Goal: Browse casually: Explore the website without a specific task or goal

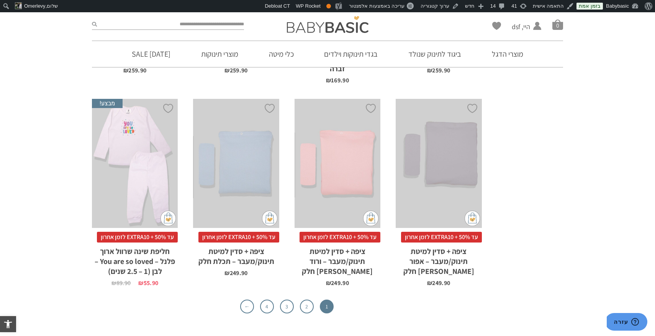
scroll to position [2400, 0]
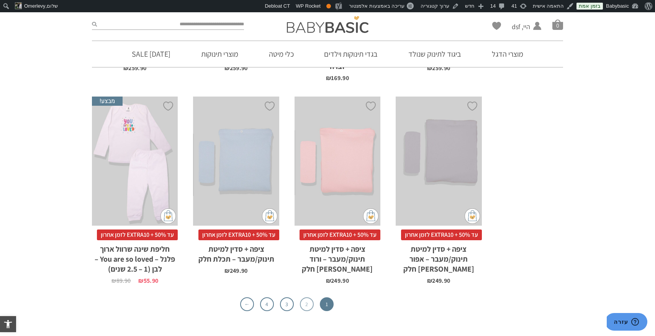
click at [306, 297] on link "2" at bounding box center [307, 304] width 14 height 14
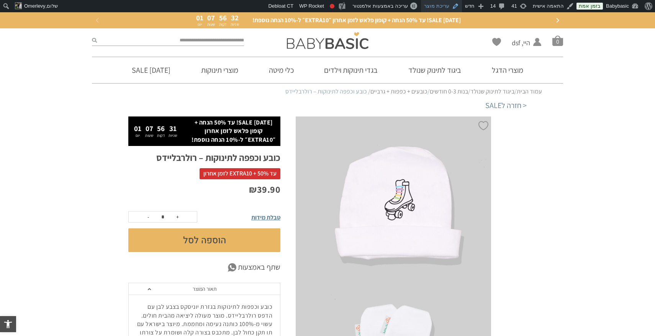
click at [444, 3] on link "עריכת מוצר" at bounding box center [441, 6] width 41 height 12
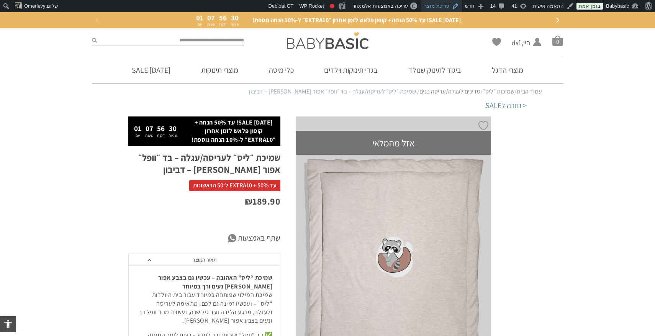
click at [441, 5] on link "עריכת מוצר" at bounding box center [441, 6] width 41 height 12
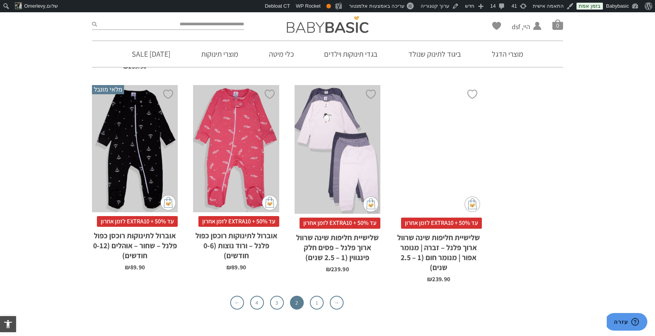
scroll to position [2349, 0]
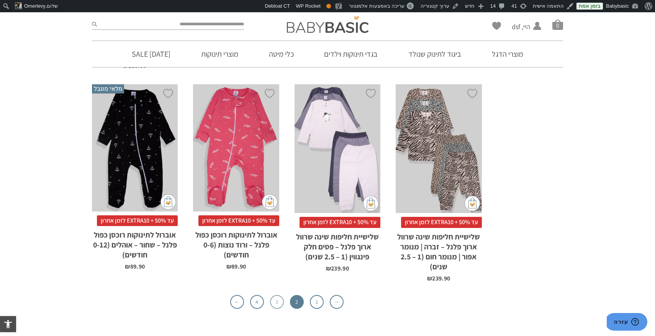
click at [274, 295] on link "3" at bounding box center [277, 302] width 14 height 14
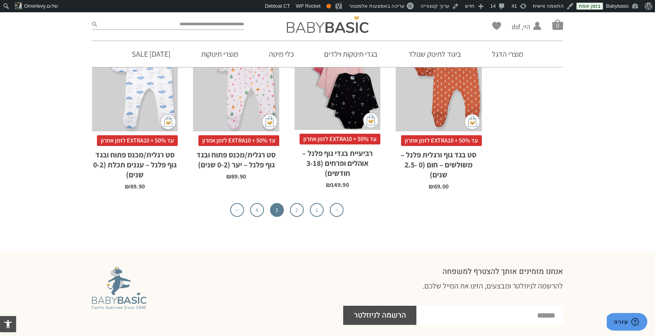
scroll to position [2410, 0]
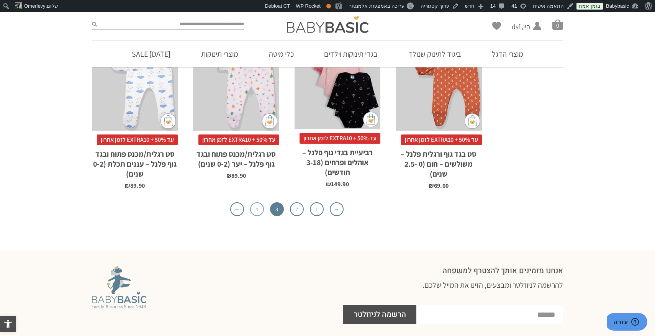
click at [259, 202] on link "4" at bounding box center [257, 209] width 14 height 14
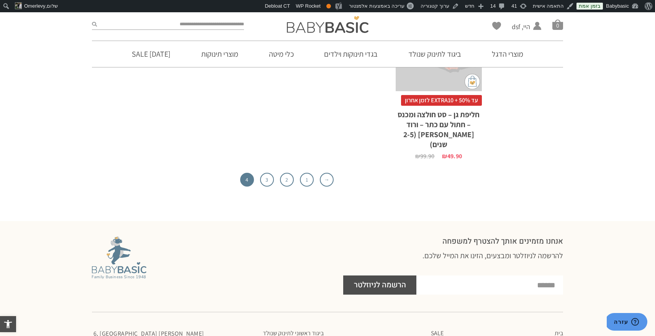
scroll to position [2065, 0]
click at [304, 174] on link "1" at bounding box center [307, 181] width 14 height 14
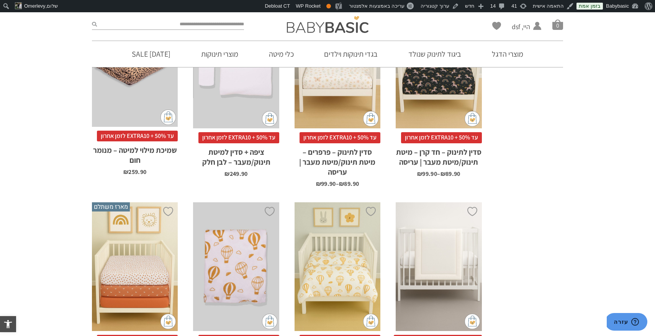
scroll to position [421, 0]
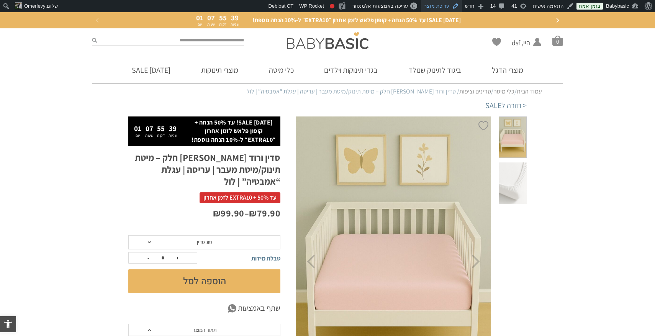
click at [449, 4] on link "עריכת מוצר" at bounding box center [441, 6] width 41 height 12
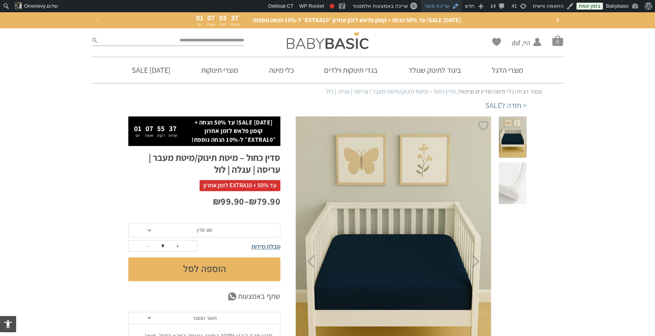
click at [453, 8] on link "עריכת מוצר" at bounding box center [441, 6] width 41 height 12
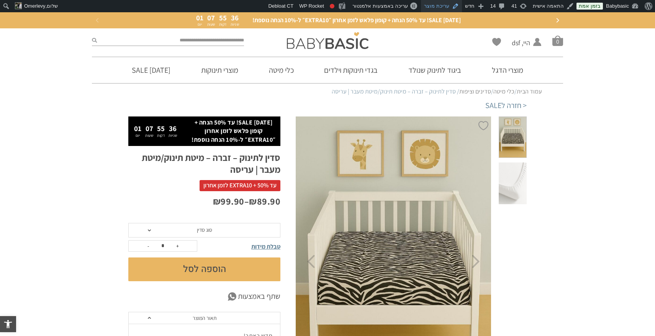
click at [450, 8] on link "עריכת מוצר" at bounding box center [441, 6] width 41 height 12
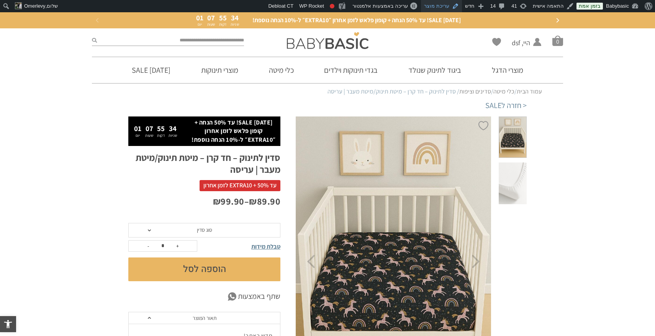
click at [451, 8] on link "עריכת מוצר" at bounding box center [441, 6] width 41 height 12
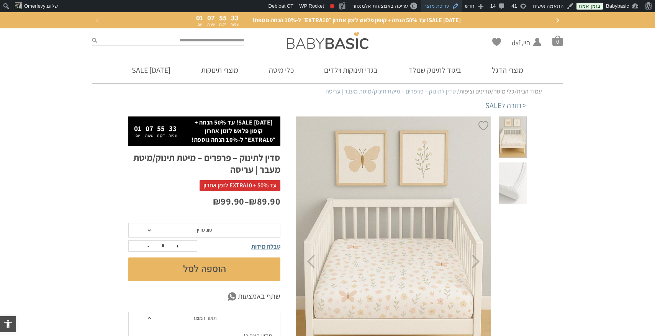
click at [448, 3] on link "עריכת מוצר" at bounding box center [441, 6] width 41 height 12
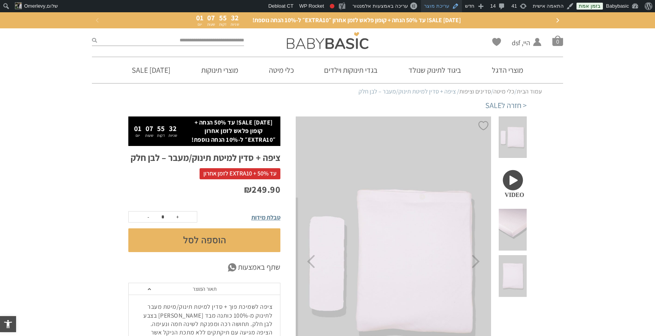
click at [442, 5] on link "עריכת מוצר" at bounding box center [441, 6] width 41 height 12
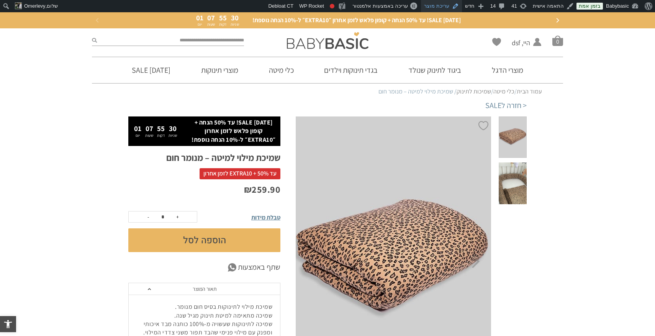
click at [441, 6] on link "עריכת מוצר" at bounding box center [441, 6] width 41 height 12
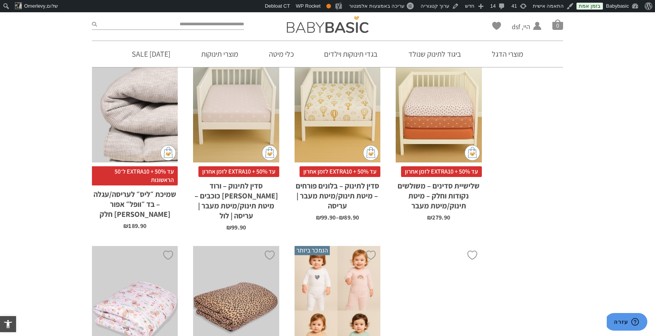
scroll to position [390, 0]
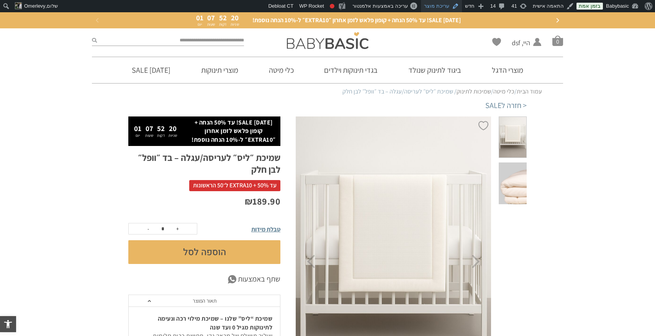
click at [454, 8] on link "עריכת מוצר" at bounding box center [441, 6] width 41 height 12
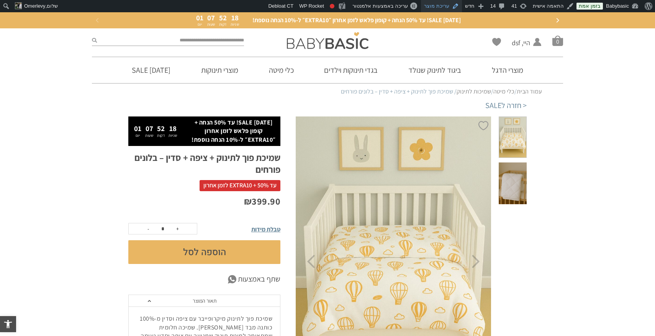
click at [450, 6] on link "עריכת מוצר" at bounding box center [441, 6] width 41 height 12
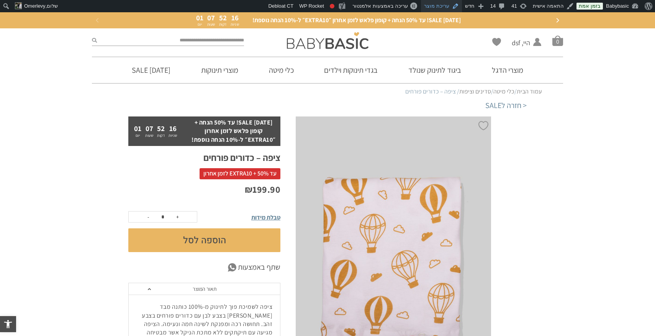
click at [447, 7] on link "עריכת מוצר" at bounding box center [441, 6] width 41 height 12
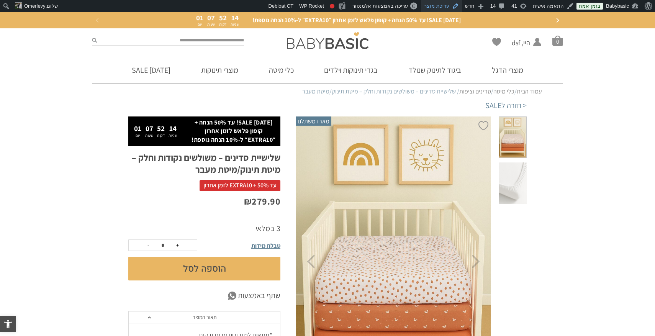
click at [449, 6] on link "עריכת מוצר" at bounding box center [441, 6] width 41 height 12
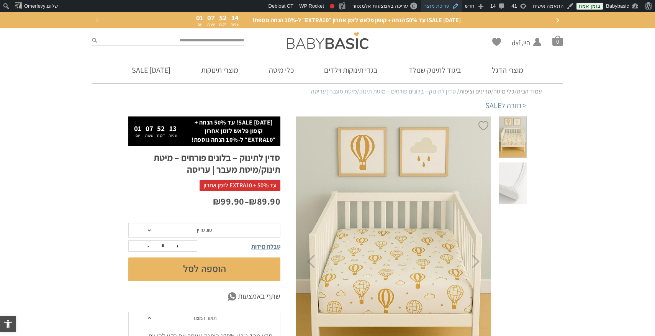
click at [449, 5] on link "עריכת מוצר" at bounding box center [441, 6] width 41 height 12
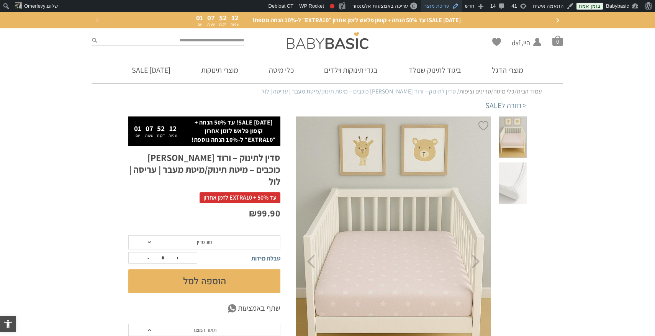
click at [443, 7] on link "עריכת מוצר" at bounding box center [441, 6] width 41 height 12
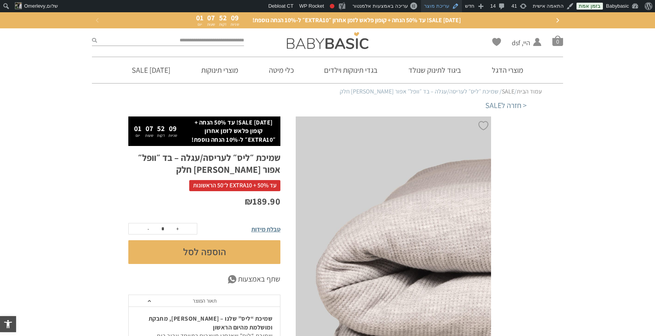
click at [444, 8] on link "עריכת מוצר" at bounding box center [441, 6] width 41 height 12
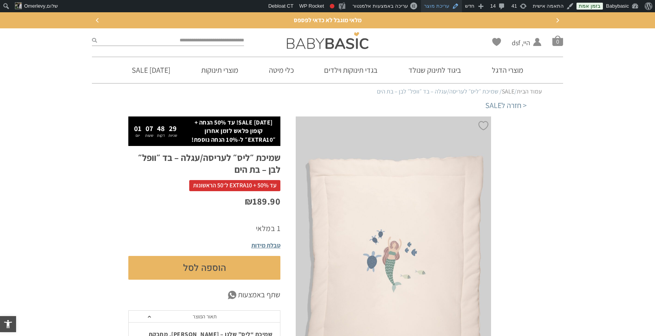
click at [448, 7] on link "עריכת מוצר" at bounding box center [441, 6] width 41 height 12
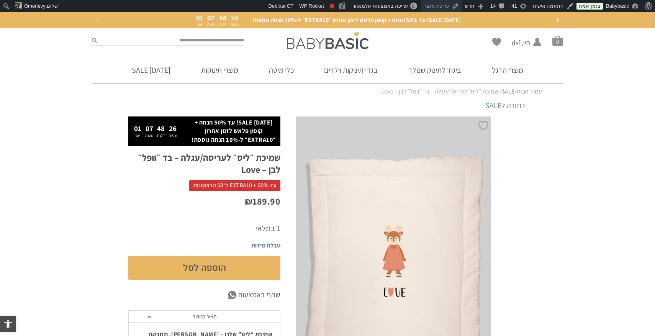
click at [448, 5] on link "עריכת מוצר" at bounding box center [441, 6] width 41 height 12
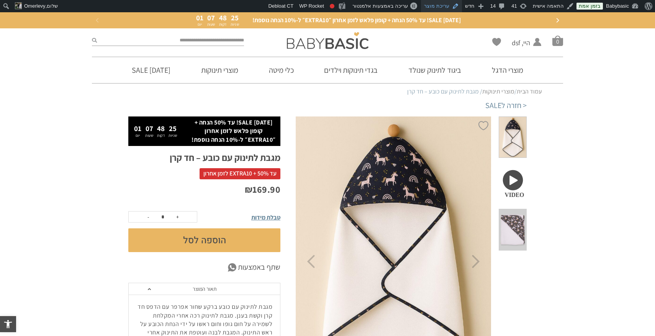
click at [446, 5] on link "עריכת מוצר" at bounding box center [441, 6] width 41 height 12
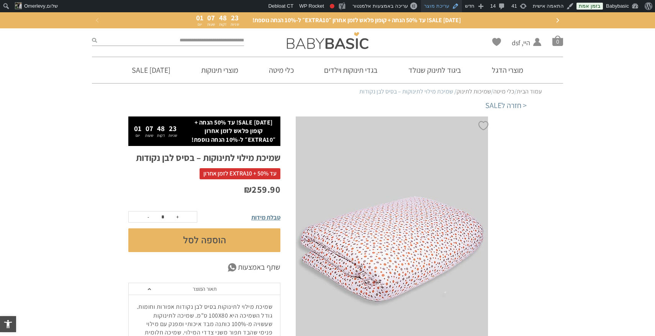
click at [446, 6] on link "עריכת מוצר" at bounding box center [441, 6] width 41 height 12
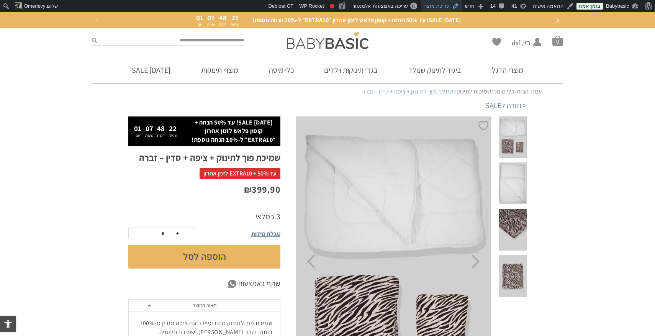
click at [455, 7] on link "עריכת מוצר" at bounding box center [441, 6] width 41 height 12
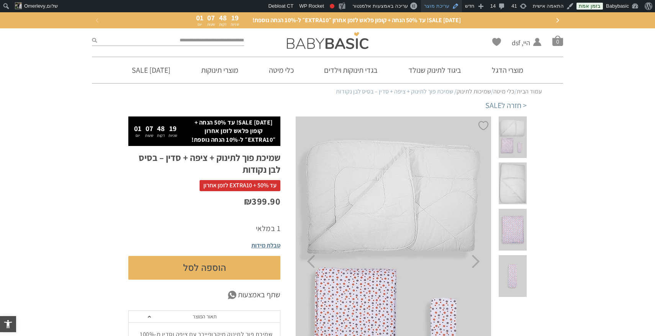
click at [451, 6] on link "עריכת מוצר" at bounding box center [441, 6] width 41 height 12
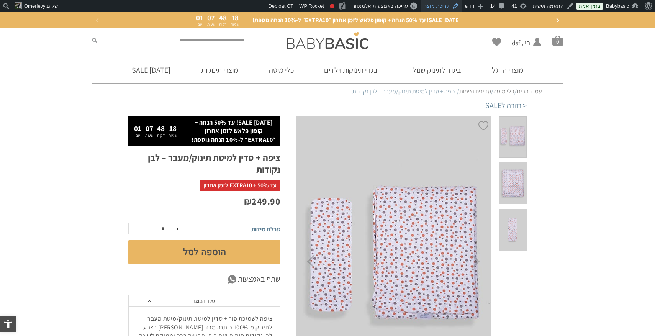
click at [450, 4] on link "עריכת מוצר" at bounding box center [441, 6] width 41 height 12
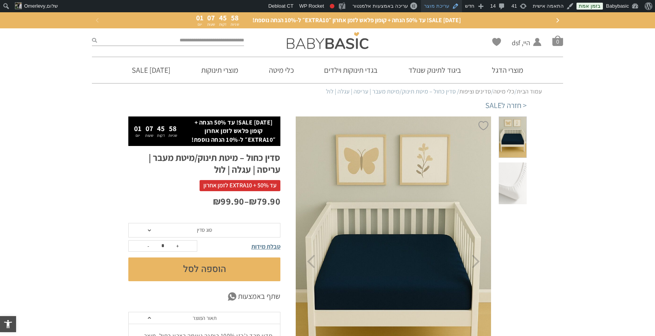
click at [445, 2] on link "עריכת מוצר" at bounding box center [441, 6] width 41 height 12
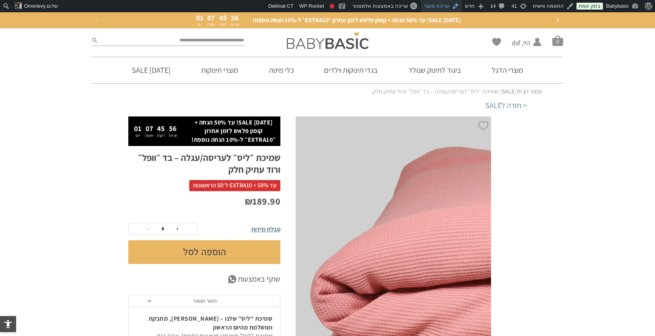
click at [456, 7] on link "עריכת מוצר" at bounding box center [441, 6] width 41 height 12
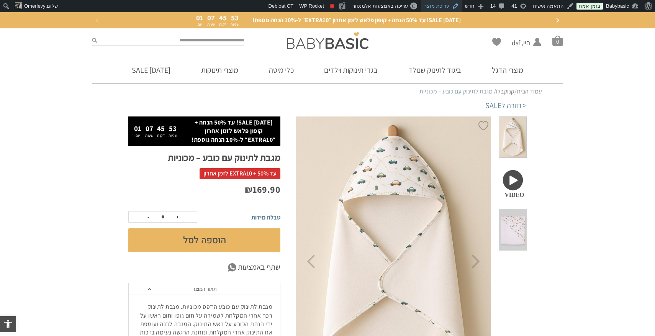
click at [447, 5] on link "עריכת מוצר" at bounding box center [441, 6] width 41 height 12
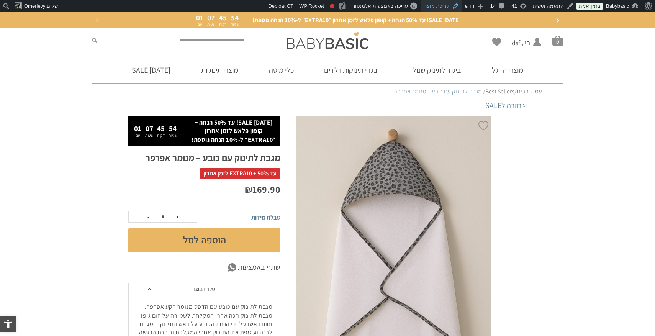
click at [454, 10] on link "עריכת מוצר" at bounding box center [441, 6] width 41 height 12
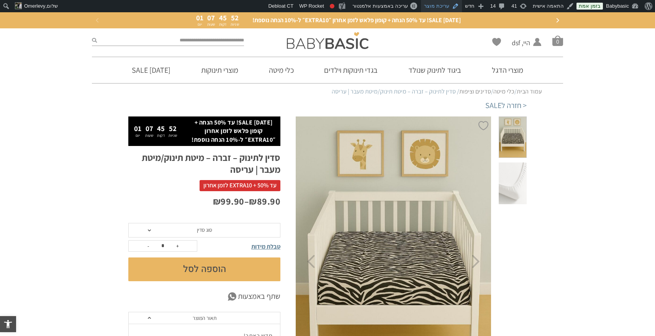
click at [446, 11] on link "עריכת מוצר" at bounding box center [441, 6] width 41 height 12
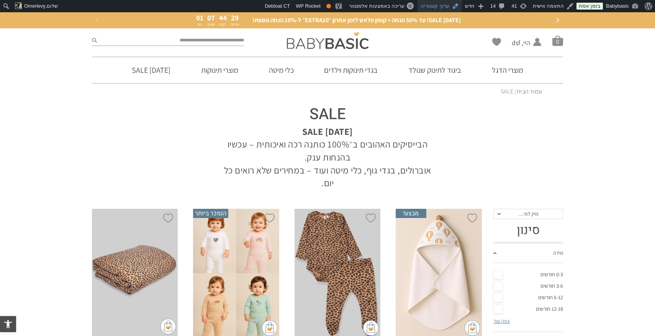
click at [447, 4] on link "ערוך קטגוריה" at bounding box center [440, 6] width 44 height 12
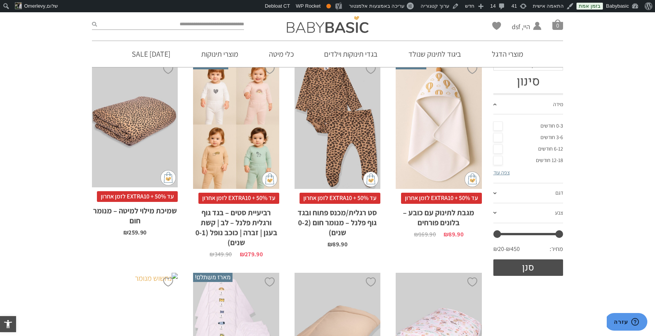
scroll to position [148, 0]
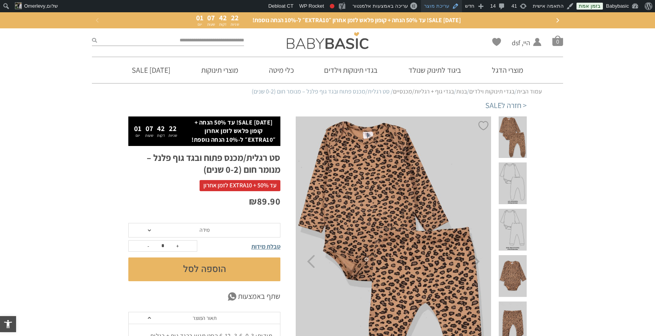
click at [443, 3] on link "עריכת מוצר" at bounding box center [441, 6] width 41 height 12
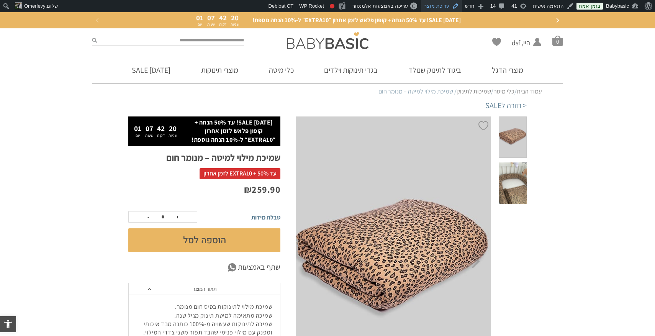
click at [445, 3] on link "עריכת מוצר" at bounding box center [441, 6] width 41 height 12
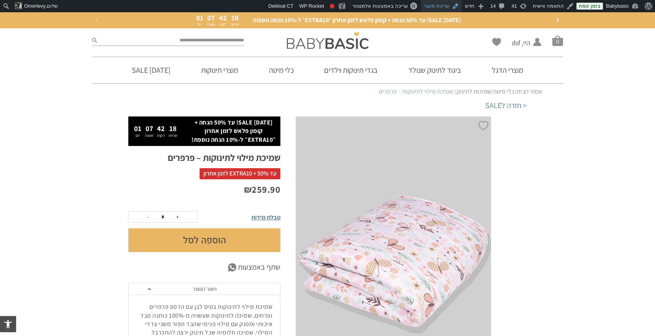
click at [448, 7] on link "עריכת מוצר" at bounding box center [441, 6] width 41 height 12
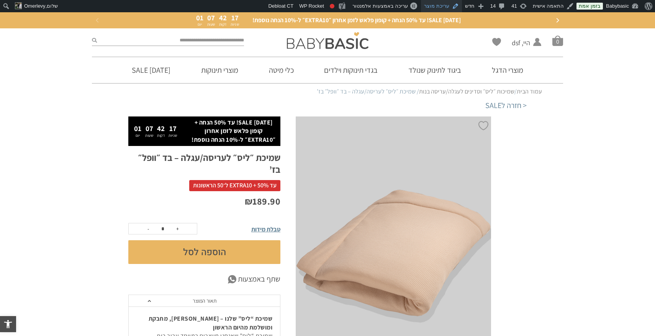
click at [446, 6] on link "עריכת מוצר" at bounding box center [441, 6] width 41 height 12
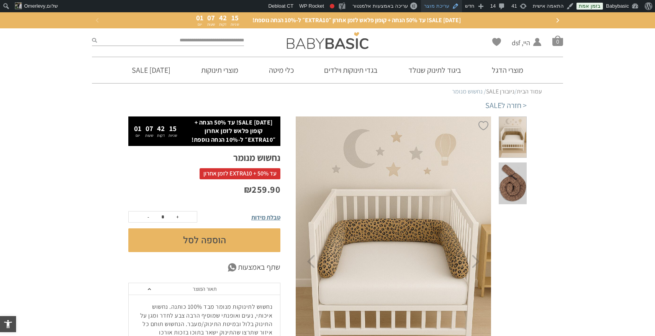
click at [445, 10] on link "עריכת מוצר" at bounding box center [441, 6] width 41 height 12
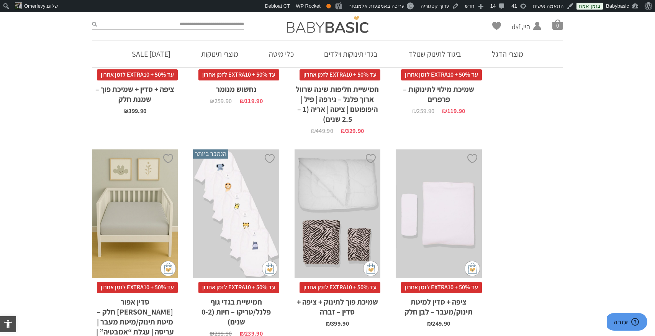
scroll to position [540, 0]
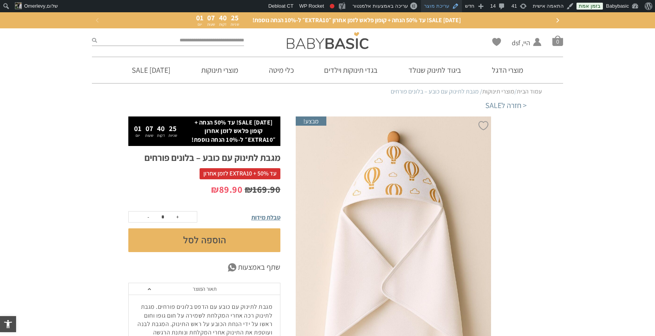
click at [443, 6] on link "עריכת מוצר" at bounding box center [441, 6] width 41 height 12
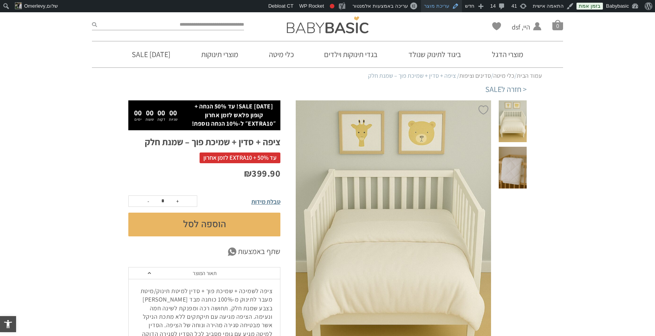
click at [445, 5] on link "עריכת מוצר" at bounding box center [441, 6] width 41 height 12
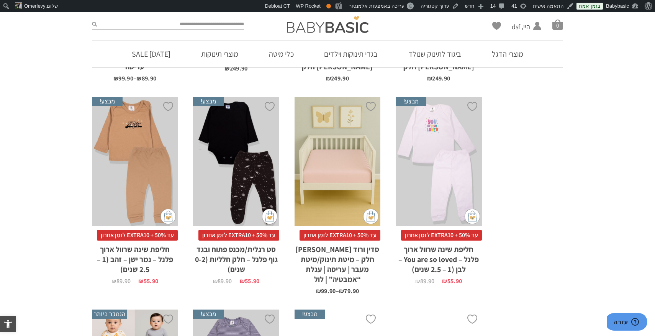
scroll to position [861, 0]
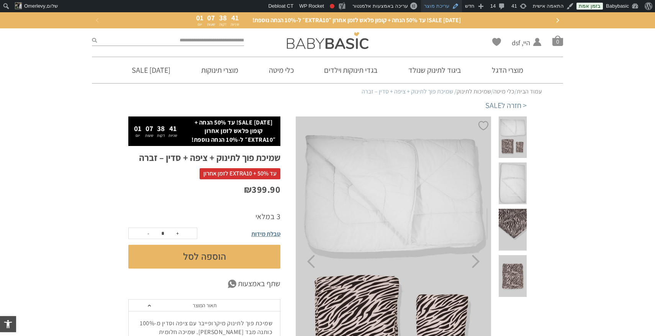
click at [451, 6] on link "עריכת מוצר" at bounding box center [441, 6] width 41 height 12
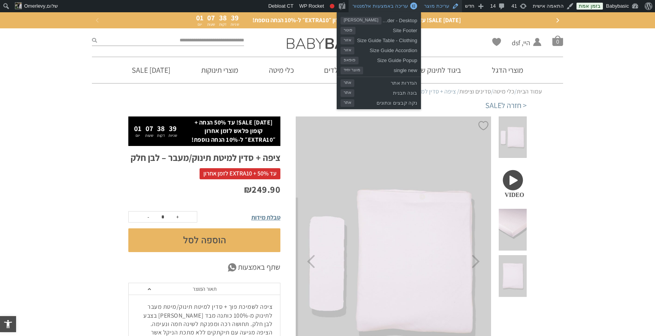
click at [447, 7] on link "עריכת מוצר" at bounding box center [441, 6] width 41 height 12
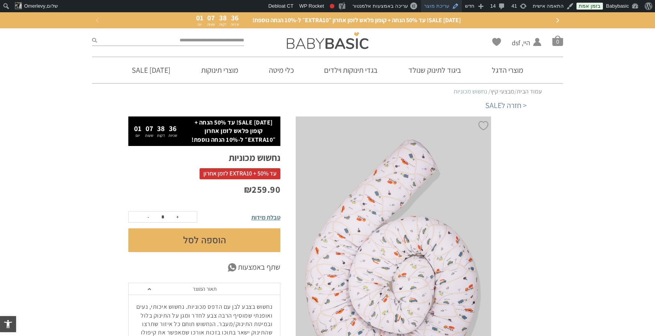
click at [452, 8] on link "עריכת מוצר" at bounding box center [441, 6] width 41 height 12
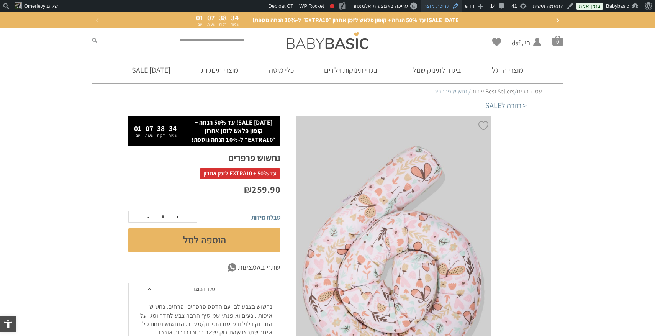
click at [451, 7] on link "עריכת מוצר" at bounding box center [441, 6] width 41 height 12
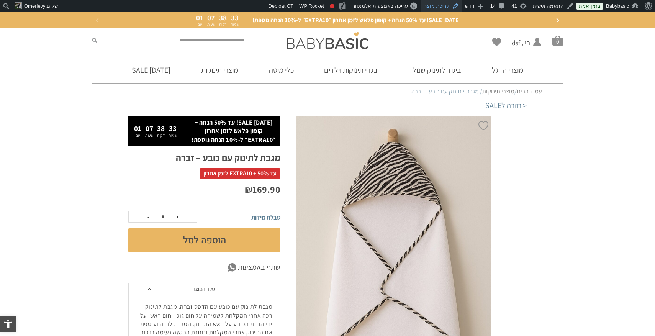
click at [449, 7] on link "עריכת מוצר" at bounding box center [441, 6] width 41 height 12
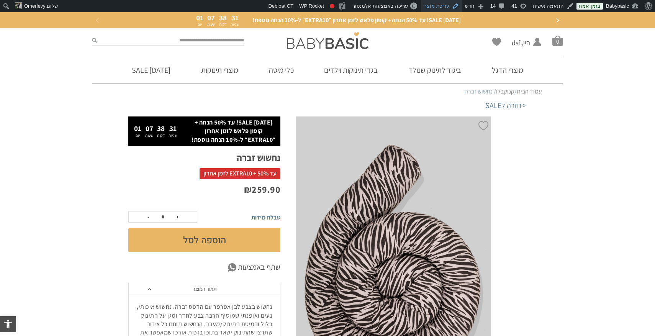
click at [451, 4] on link "עריכת מוצר" at bounding box center [441, 6] width 41 height 12
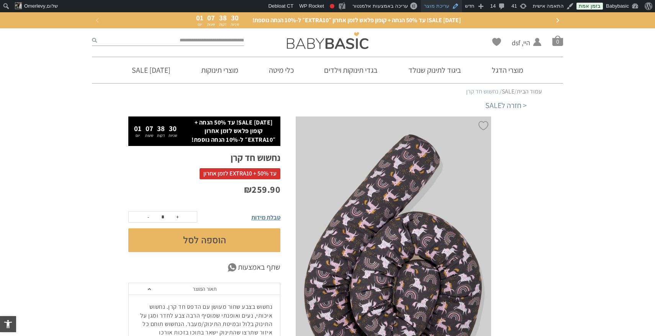
click at [448, 5] on link "עריכת מוצר" at bounding box center [441, 6] width 41 height 12
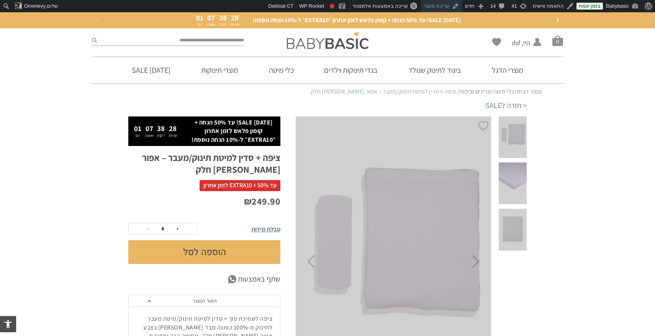
click at [447, 5] on link "עריכת מוצר" at bounding box center [441, 6] width 41 height 12
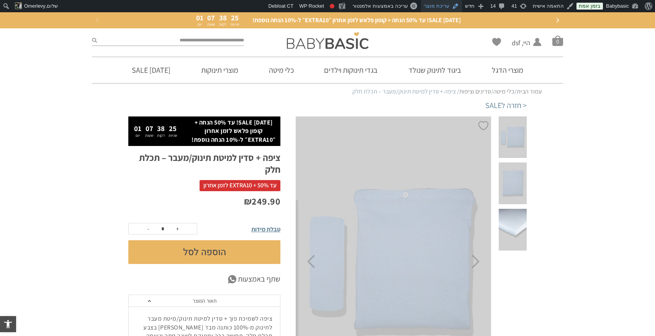
click at [449, 6] on link "עריכת מוצר" at bounding box center [441, 6] width 41 height 12
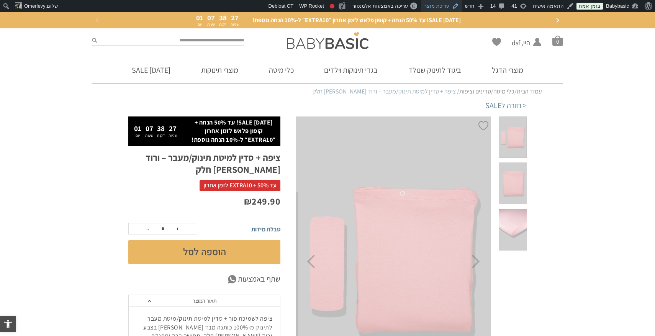
click at [450, 5] on link "עריכת מוצר" at bounding box center [441, 6] width 41 height 12
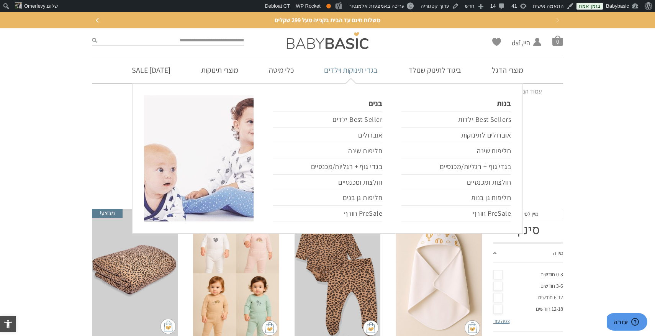
click at [350, 68] on link "בגדי תינוקות וילדים" at bounding box center [351, 70] width 77 height 26
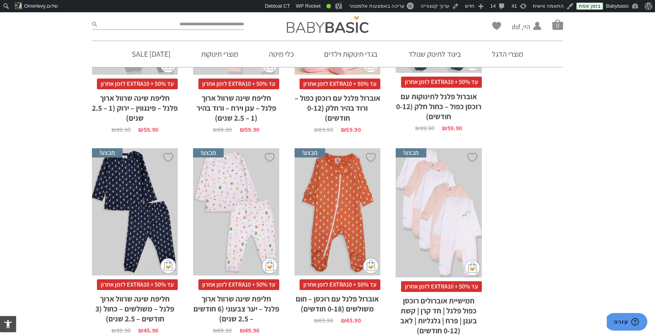
scroll to position [2150, 0]
